Goal: Navigation & Orientation: Find specific page/section

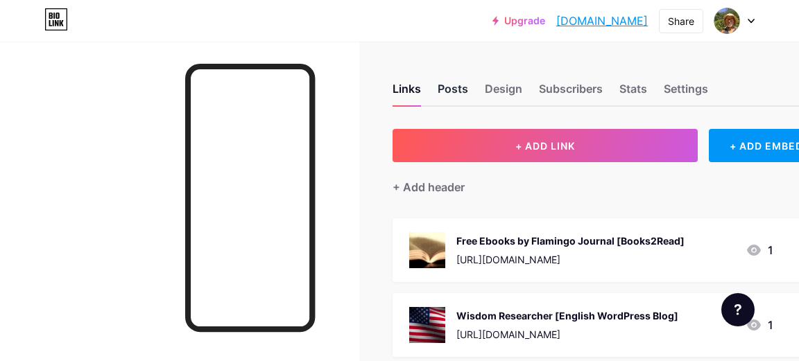
click at [451, 90] on div "Posts" at bounding box center [453, 92] width 31 height 25
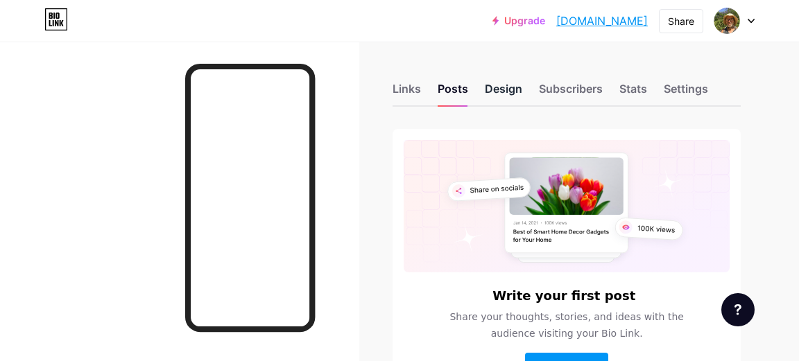
click at [504, 92] on div "Design" at bounding box center [503, 92] width 37 height 25
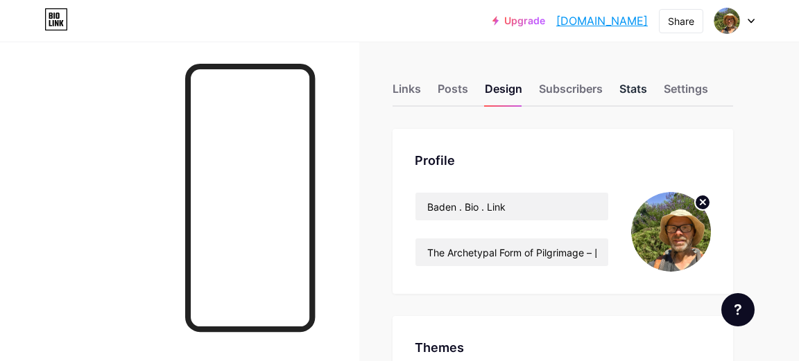
click at [632, 89] on div "Stats" at bounding box center [633, 92] width 28 height 25
